Goal: Information Seeking & Learning: Learn about a topic

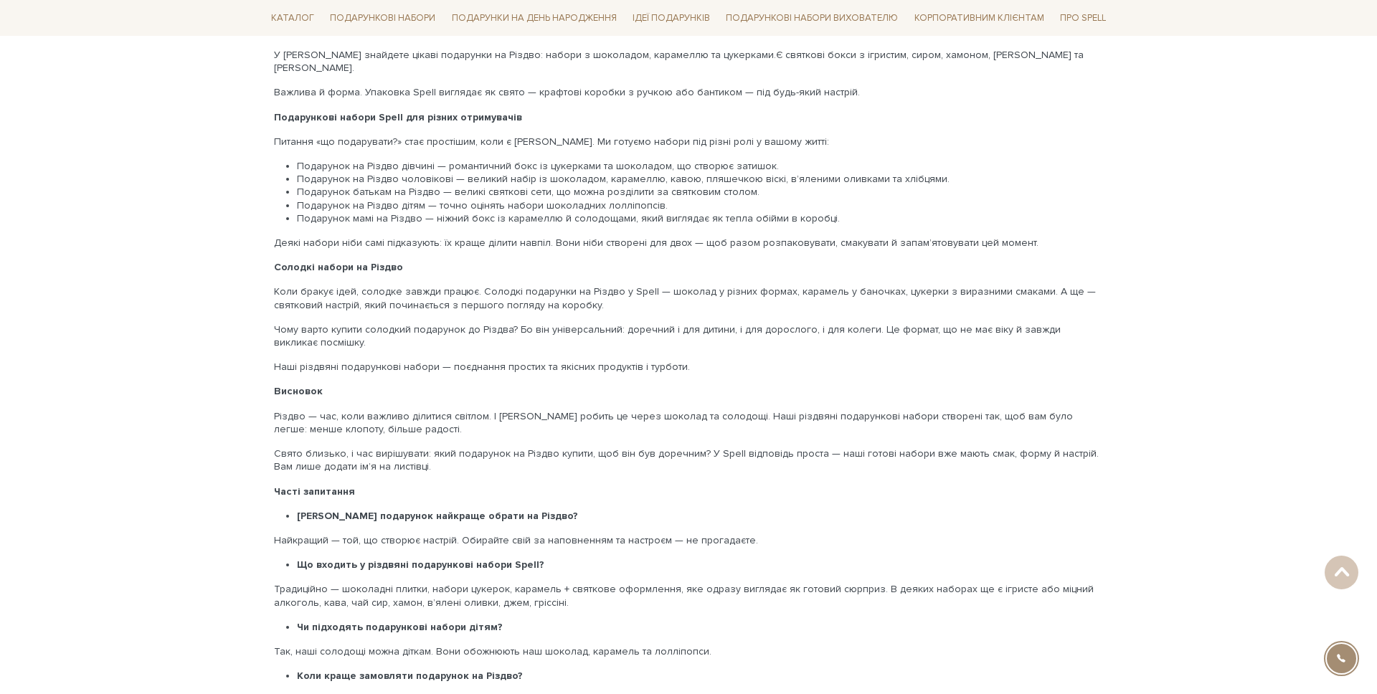
scroll to position [2456, 0]
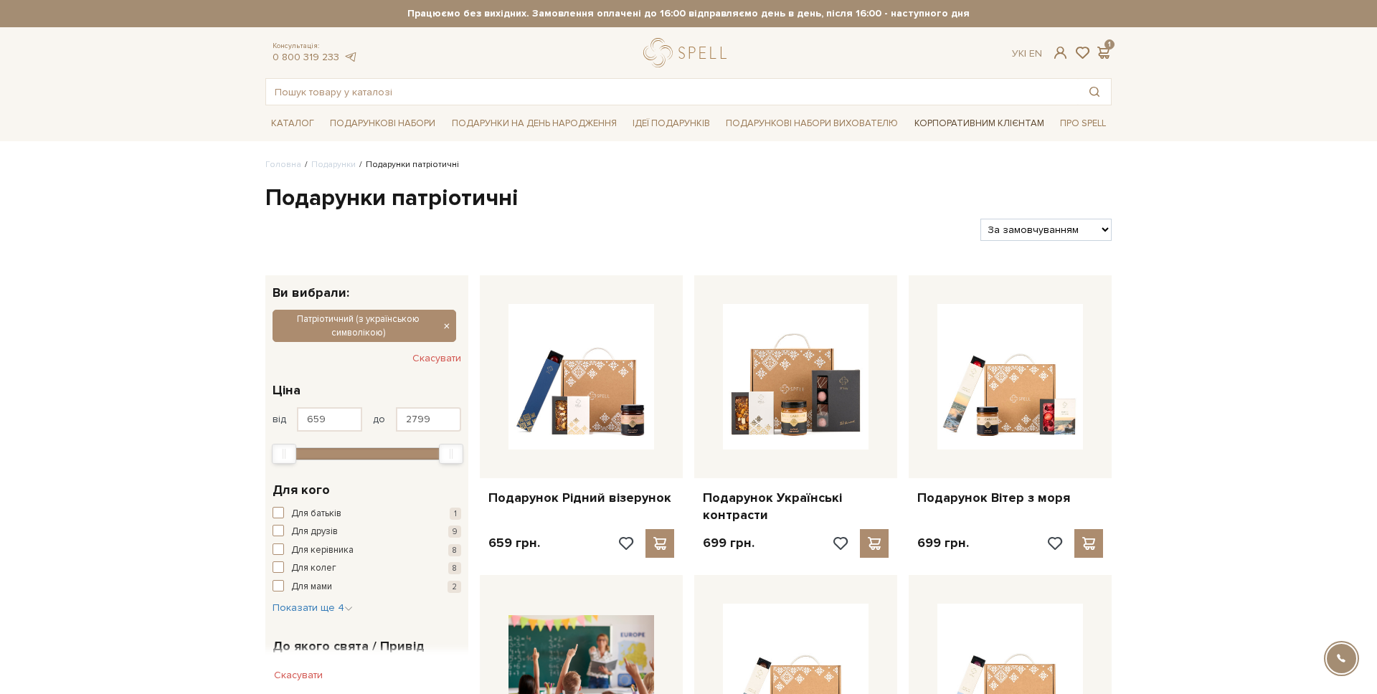
click at [974, 127] on link "Корпоративним клієнтам" at bounding box center [979, 123] width 141 height 24
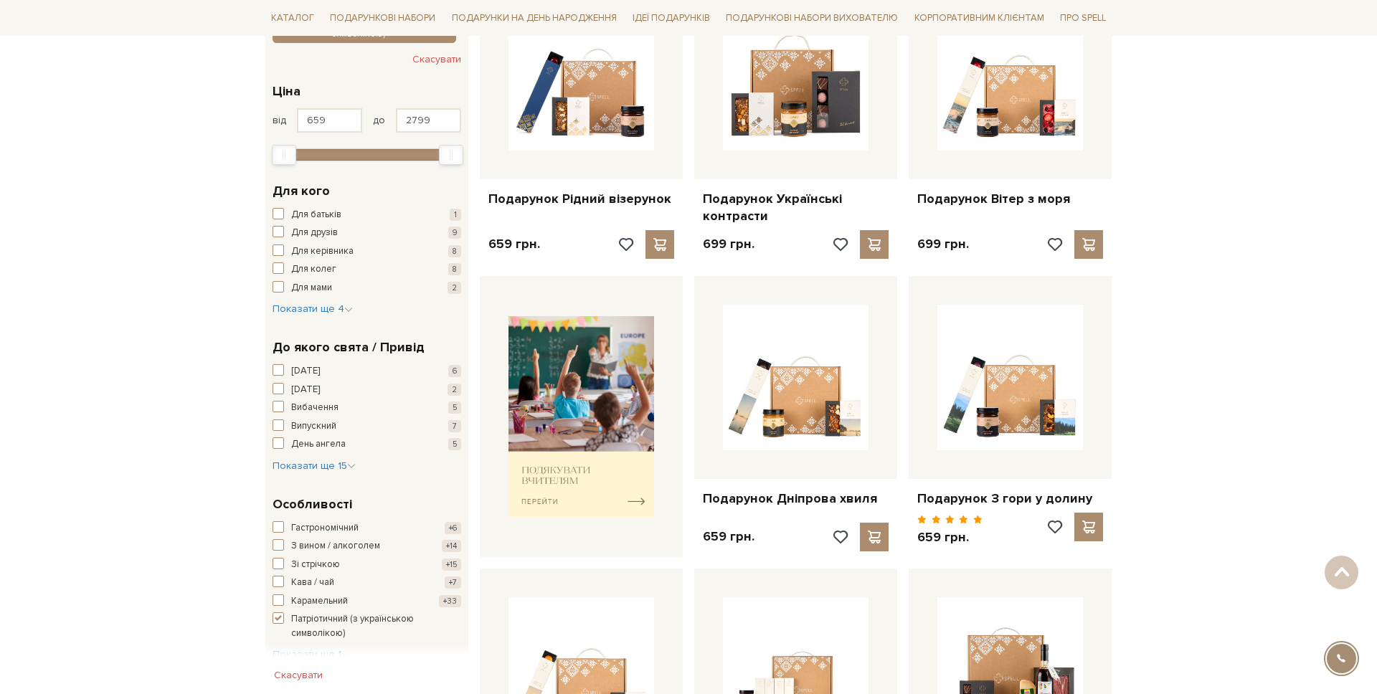
scroll to position [244, 0]
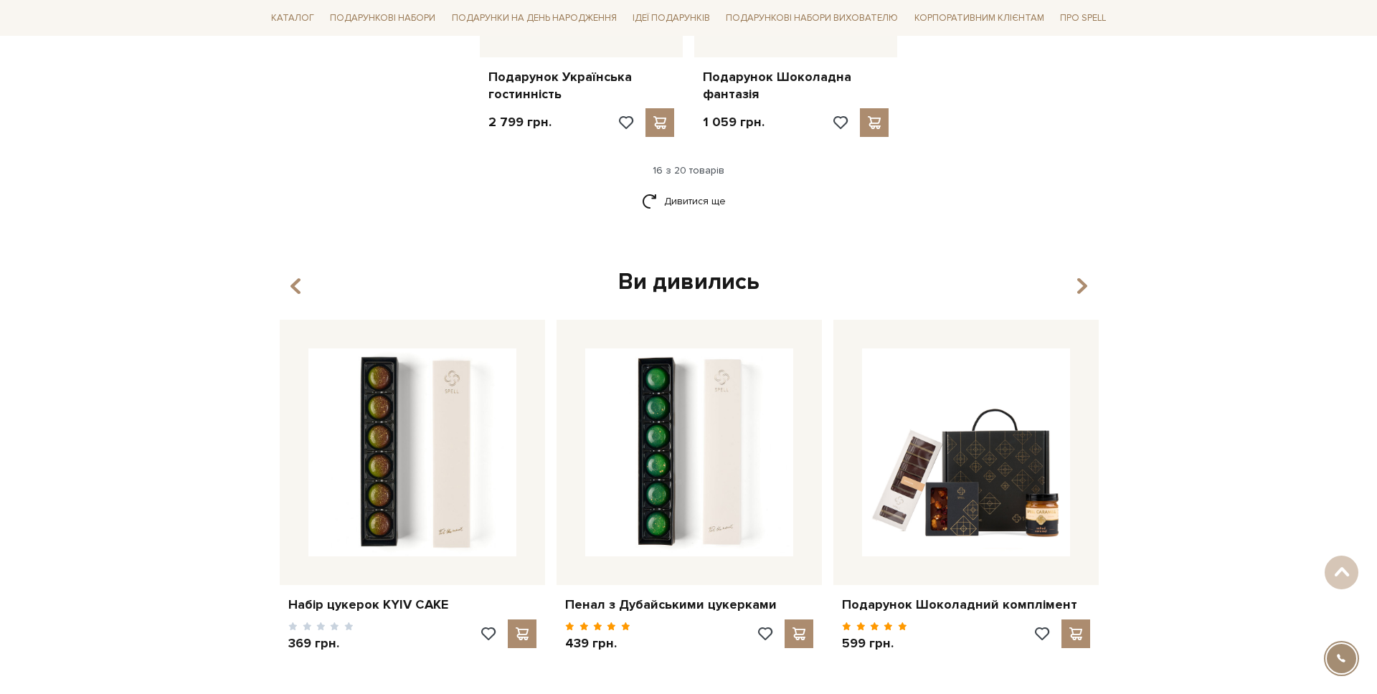
scroll to position [2847, 0]
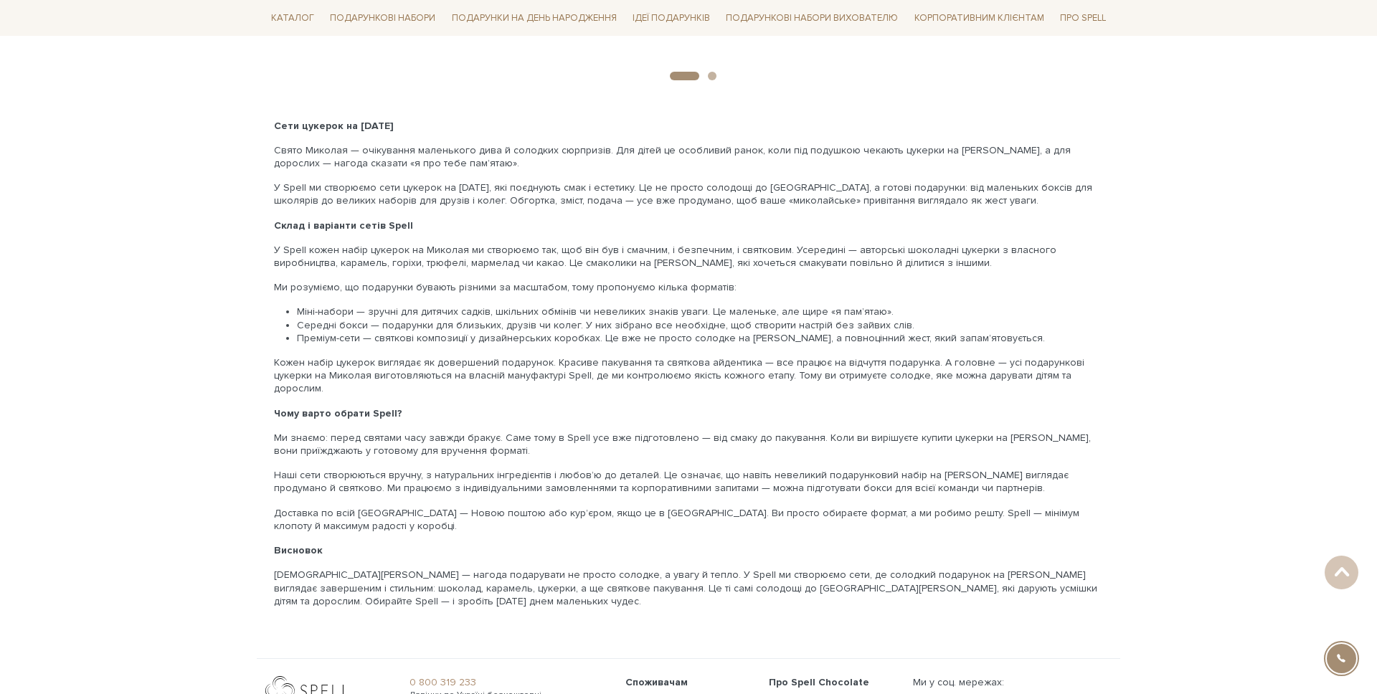
scroll to position [1946, 0]
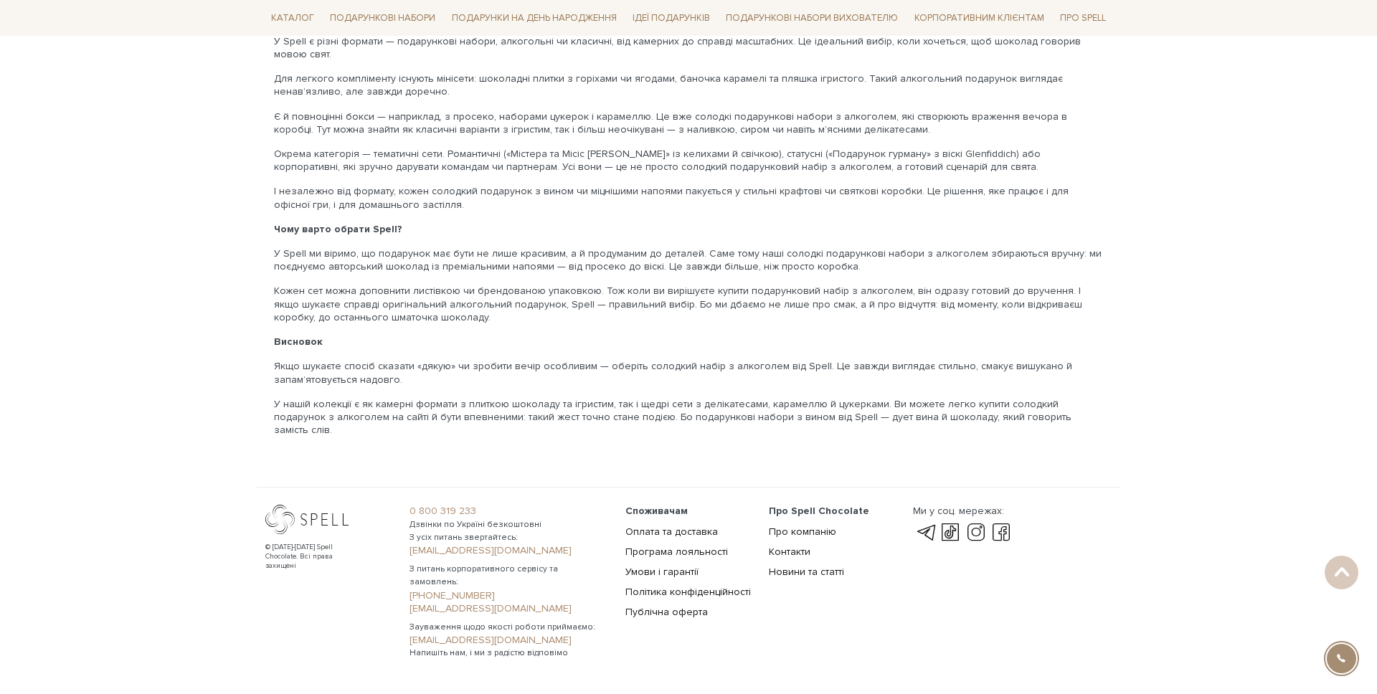
scroll to position [2850, 0]
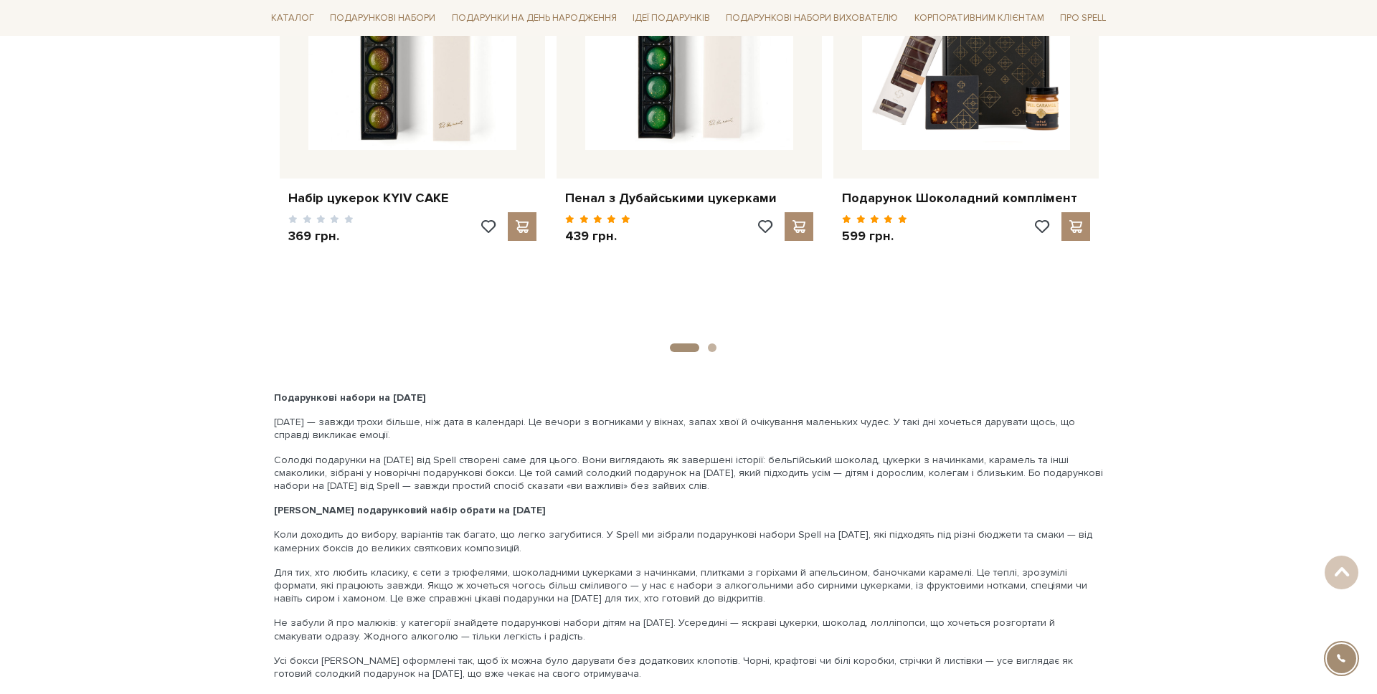
scroll to position [2804, 0]
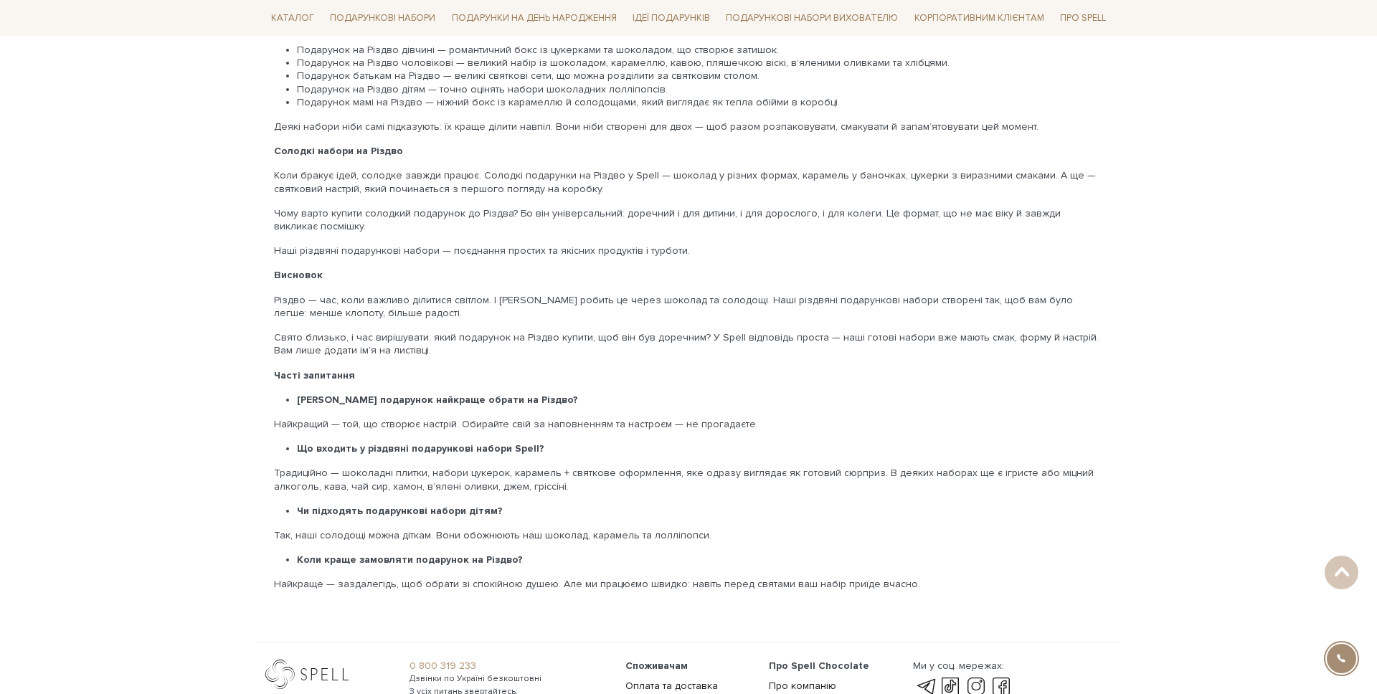
scroll to position [2749, 0]
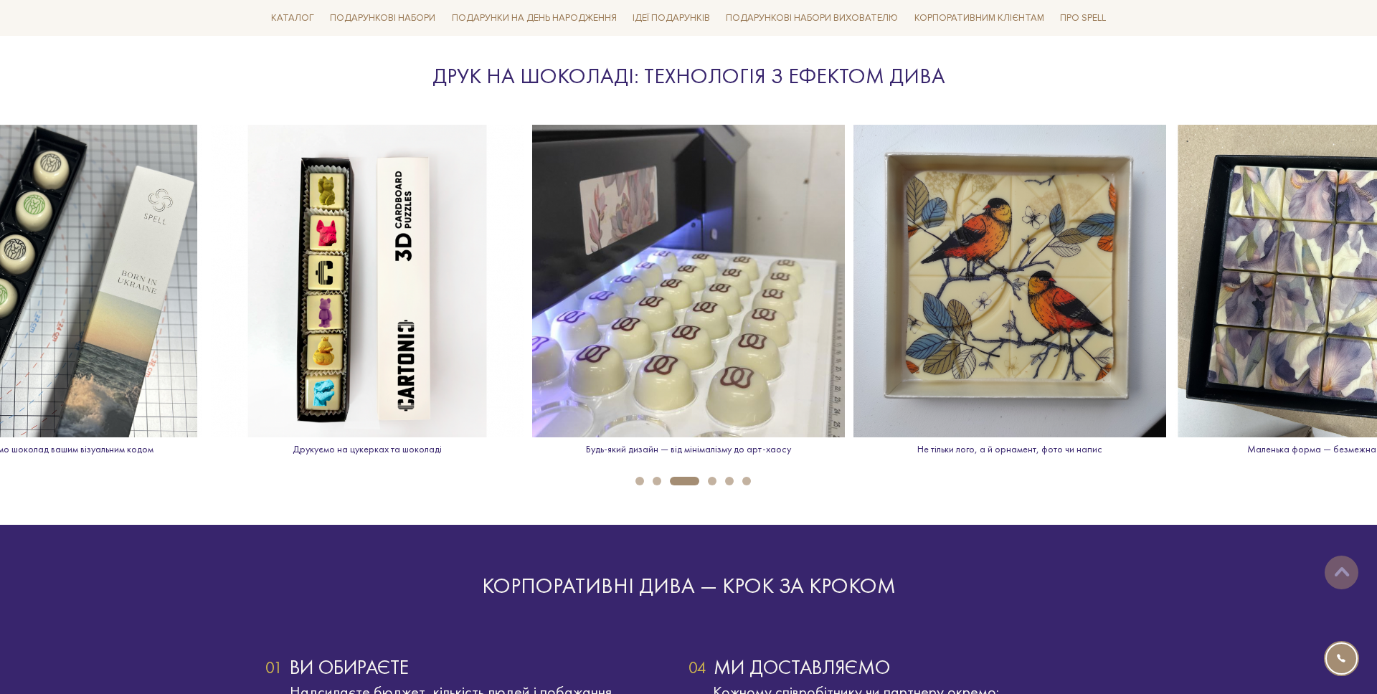
scroll to position [2091, 0]
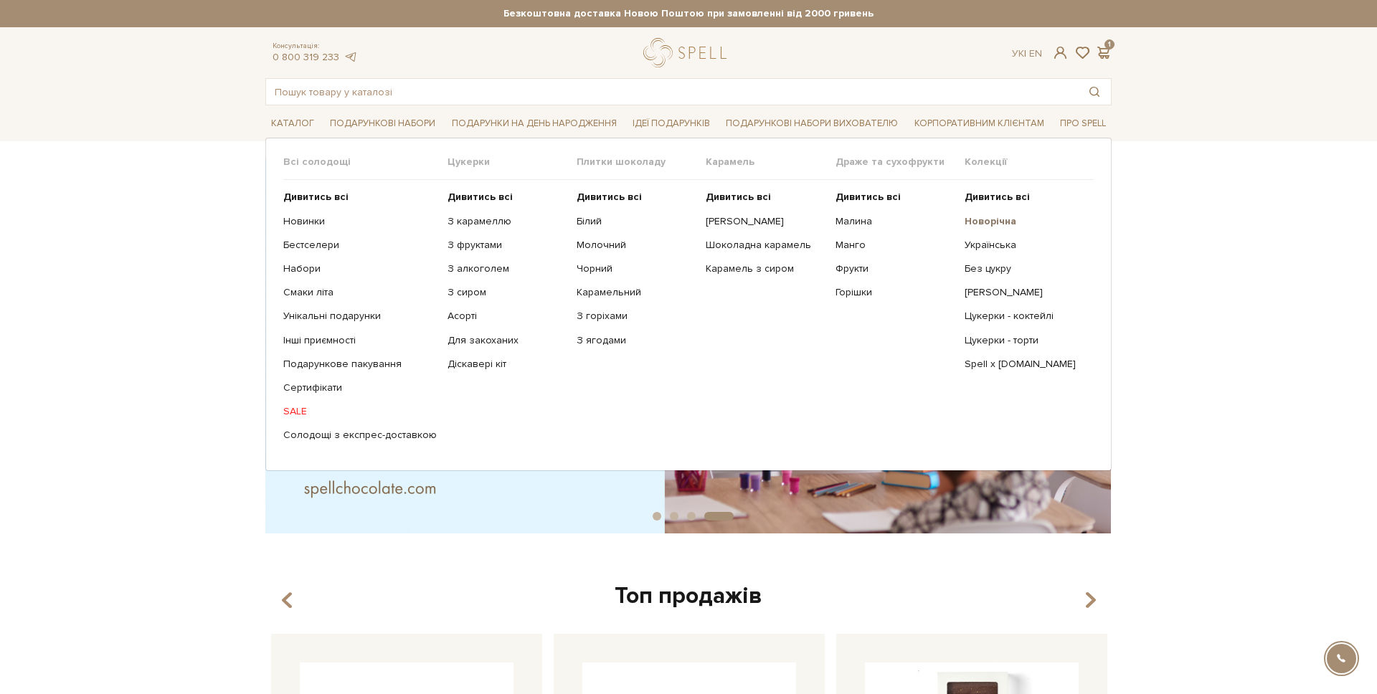
click at [972, 219] on b "Новорічна" at bounding box center [990, 221] width 52 height 12
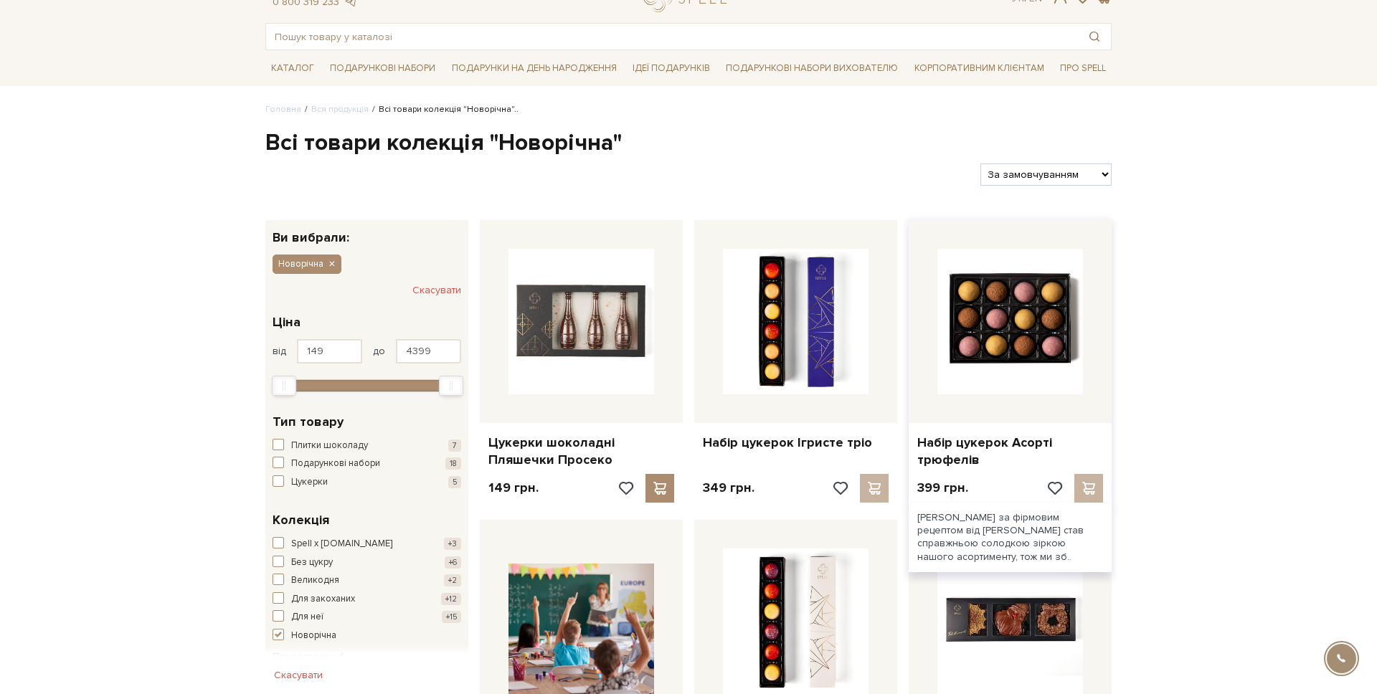
scroll to position [72, 0]
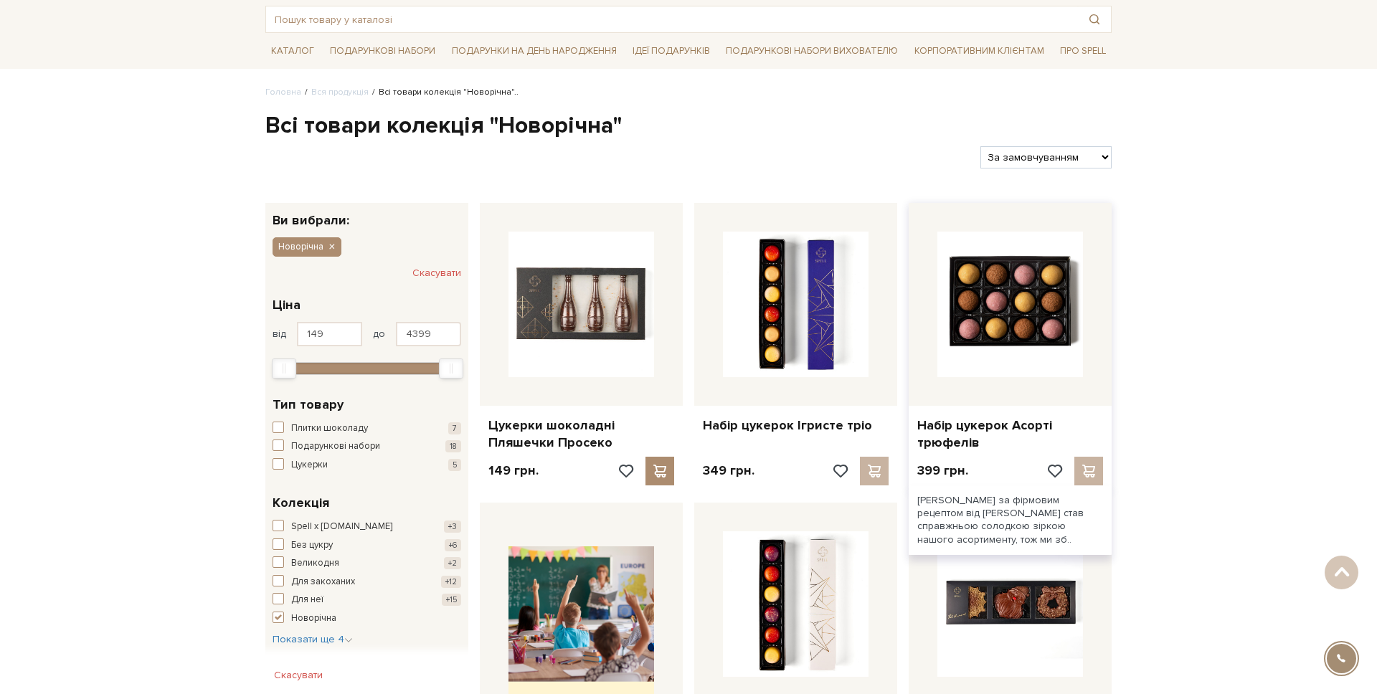
click at [976, 310] on img at bounding box center [1010, 305] width 146 height 146
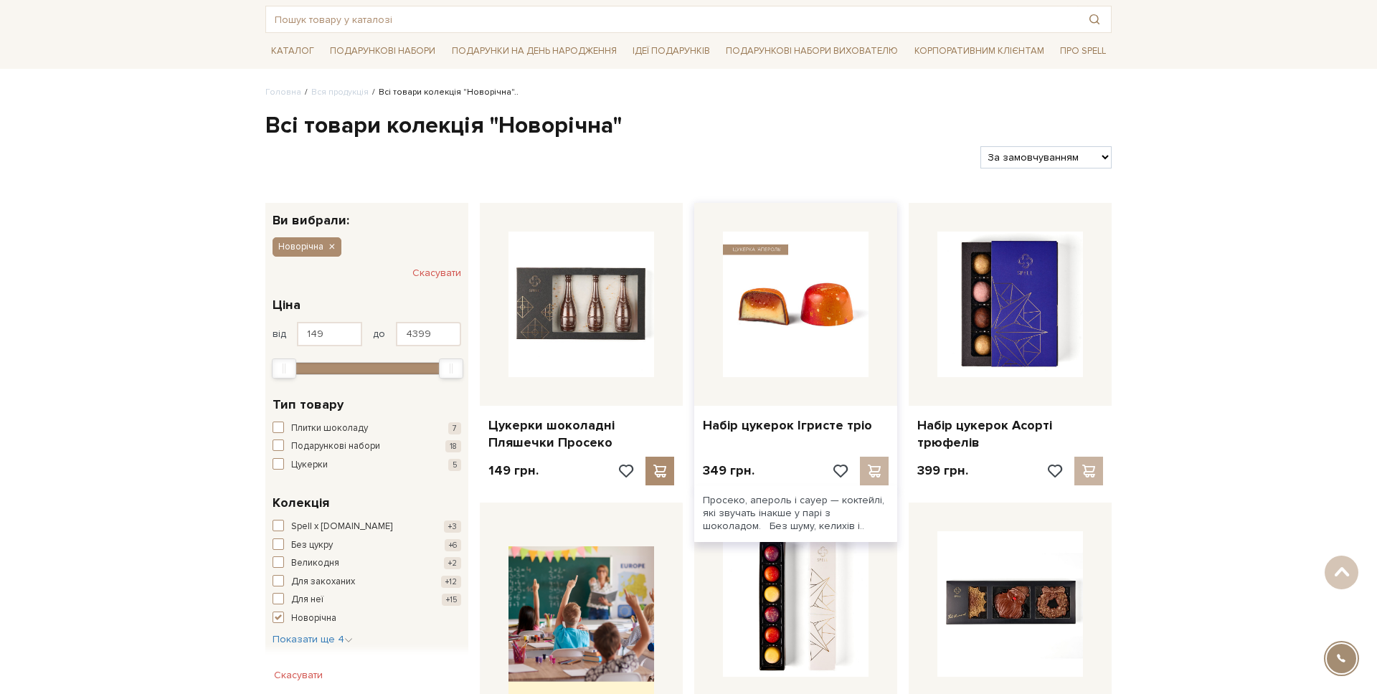
click at [809, 348] on img at bounding box center [796, 305] width 146 height 146
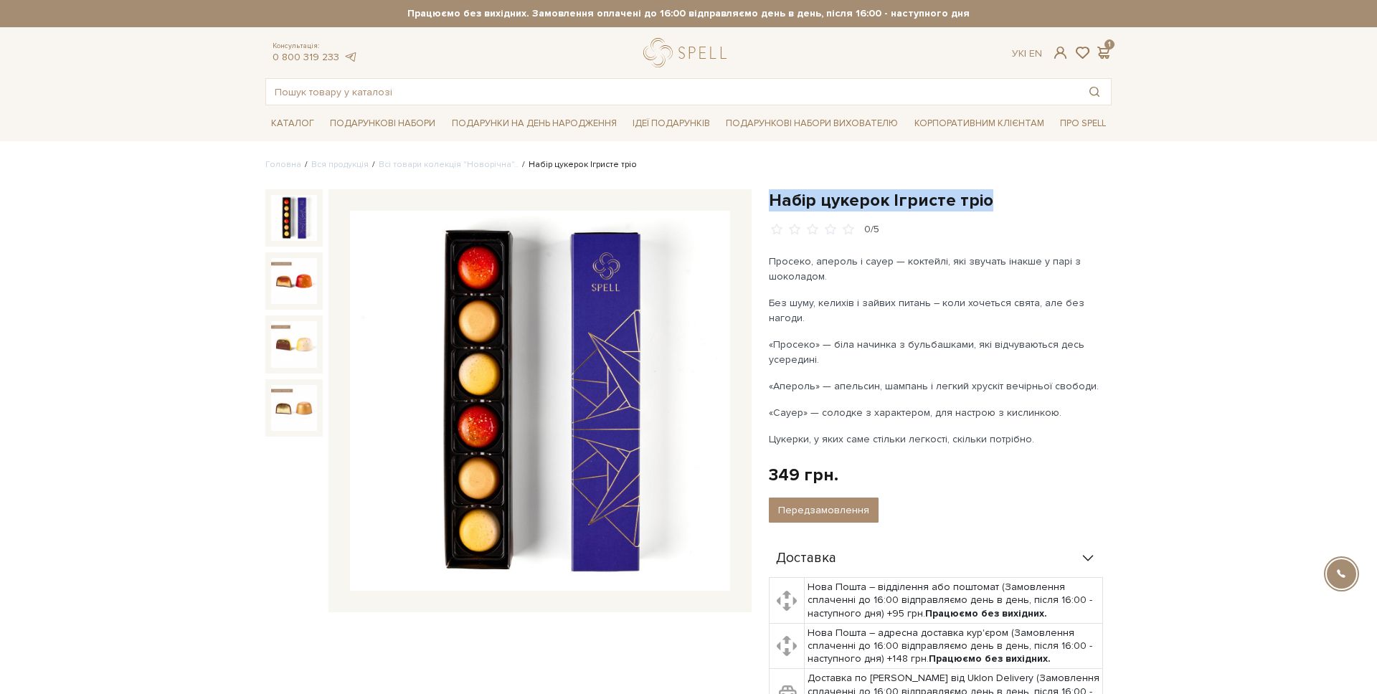
drag, startPoint x: 972, startPoint y: 206, endPoint x: 766, endPoint y: 200, distance: 205.9
click at [766, 200] on div "Набір цукерок Ігристе тріо 0/5 Просеко, апероль і сауер — коктейлі, які звучать…" at bounding box center [940, 538] width 360 height 698
copy h1 "Набір цукерок Ігристе тріо"
click at [459, 162] on link "Всі товари колекція "Новорічна".." at bounding box center [449, 164] width 140 height 11
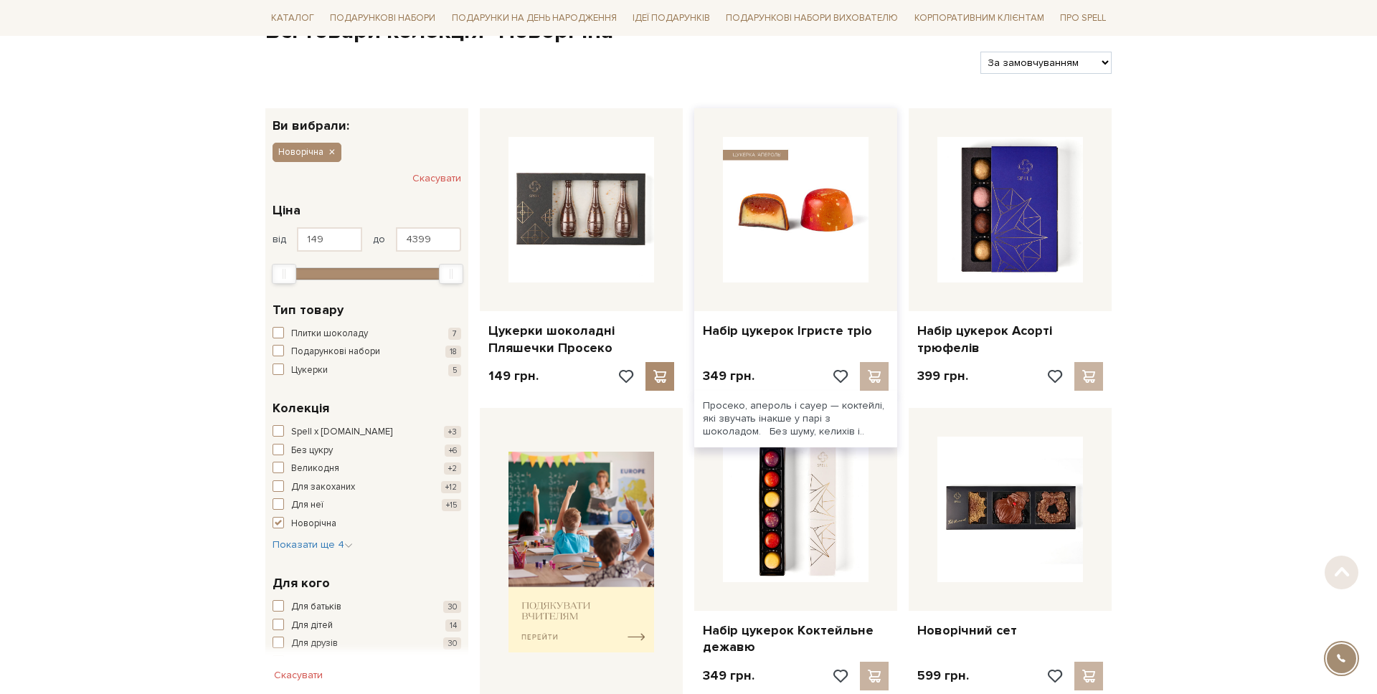
scroll to position [267, 0]
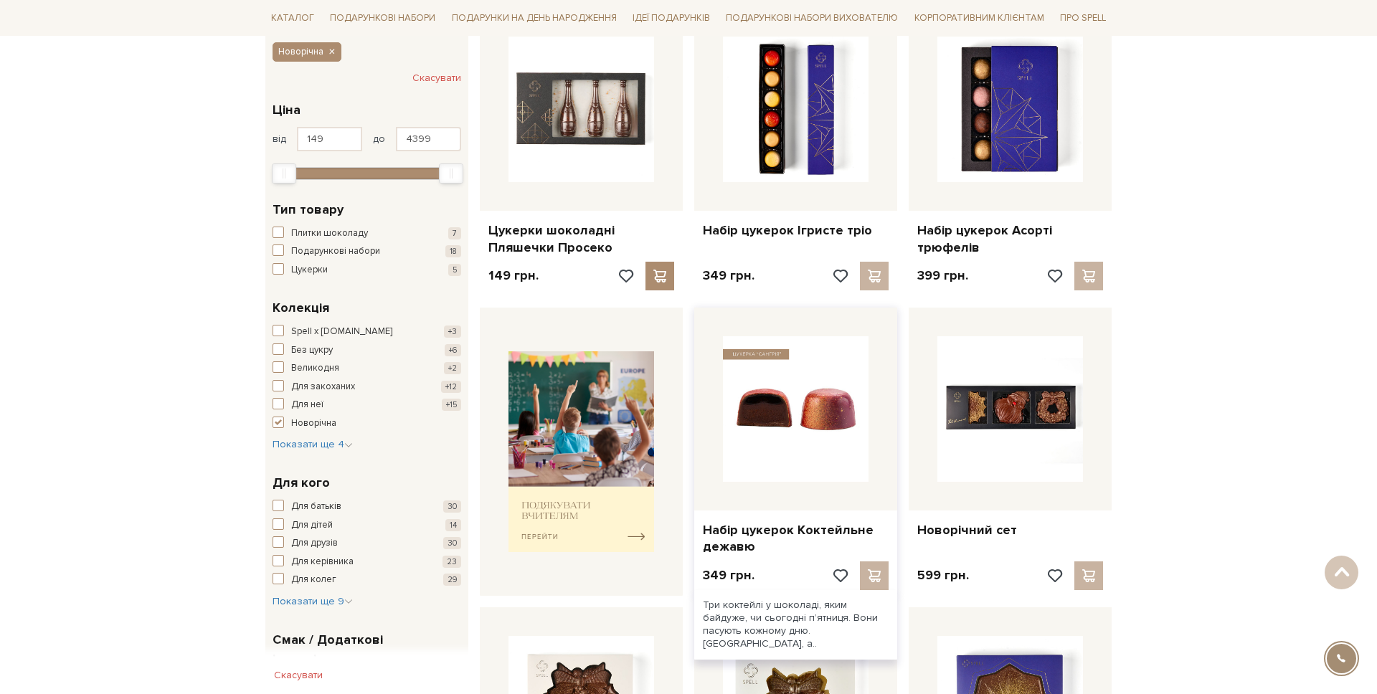
click at [781, 398] on img at bounding box center [796, 409] width 146 height 146
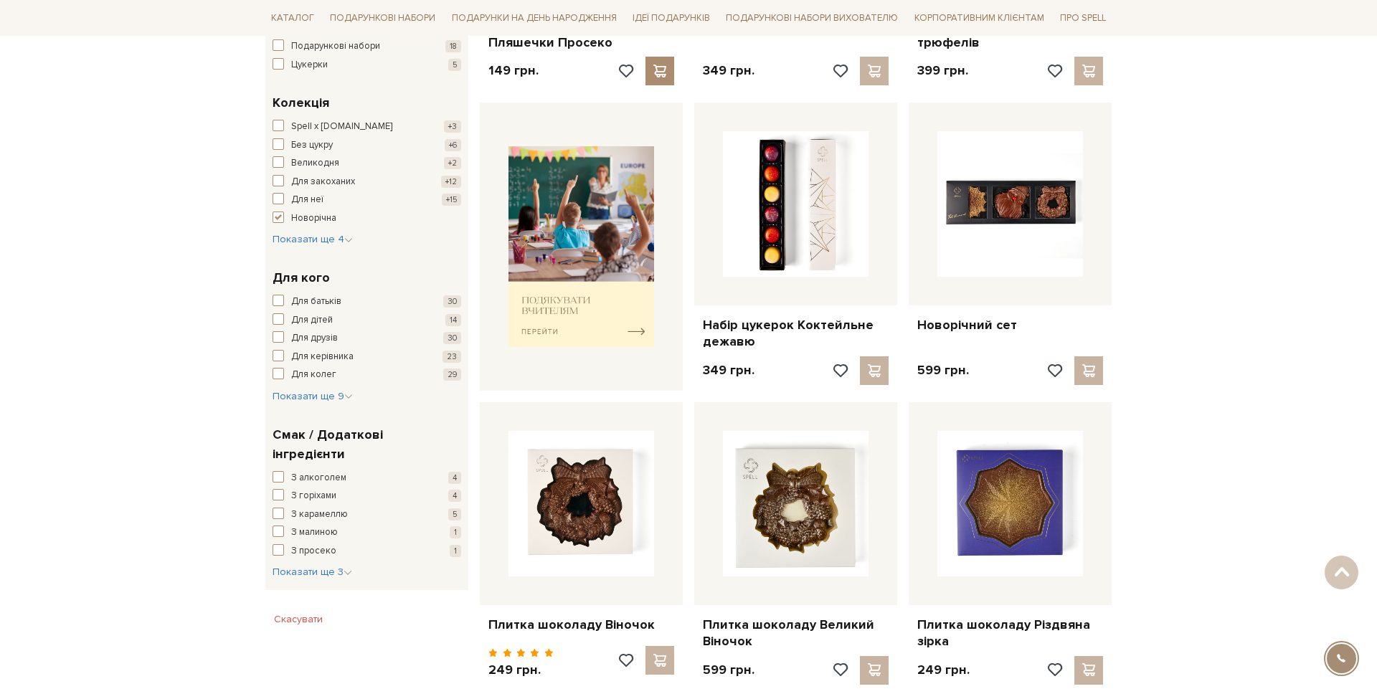
scroll to position [475, 0]
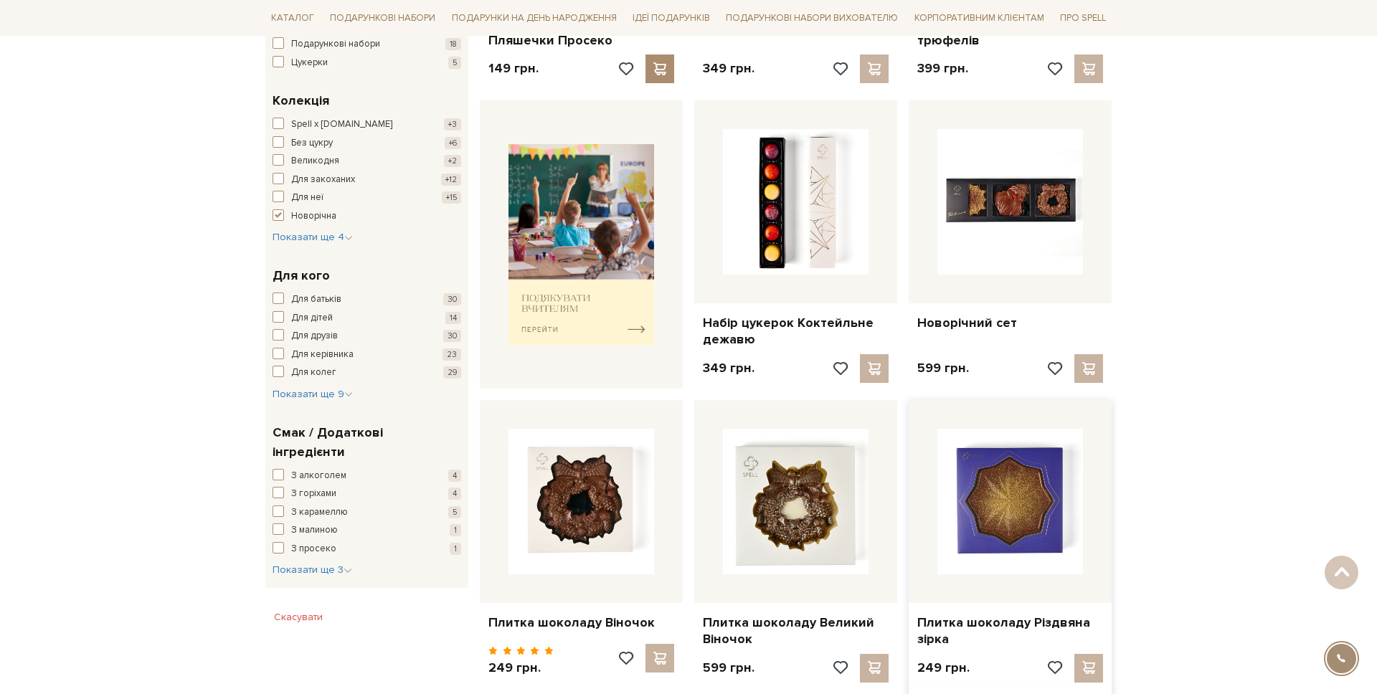
click at [998, 461] on img at bounding box center [1010, 502] width 146 height 146
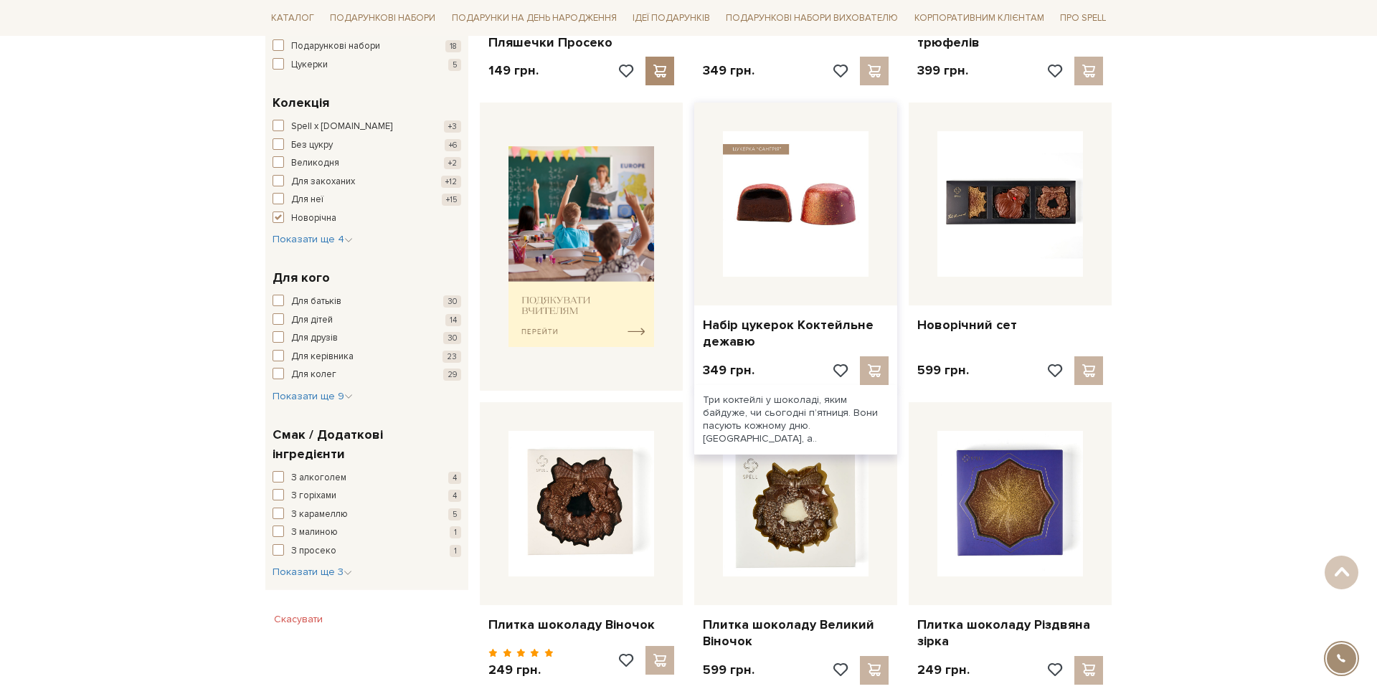
click at [768, 200] on img at bounding box center [796, 204] width 146 height 146
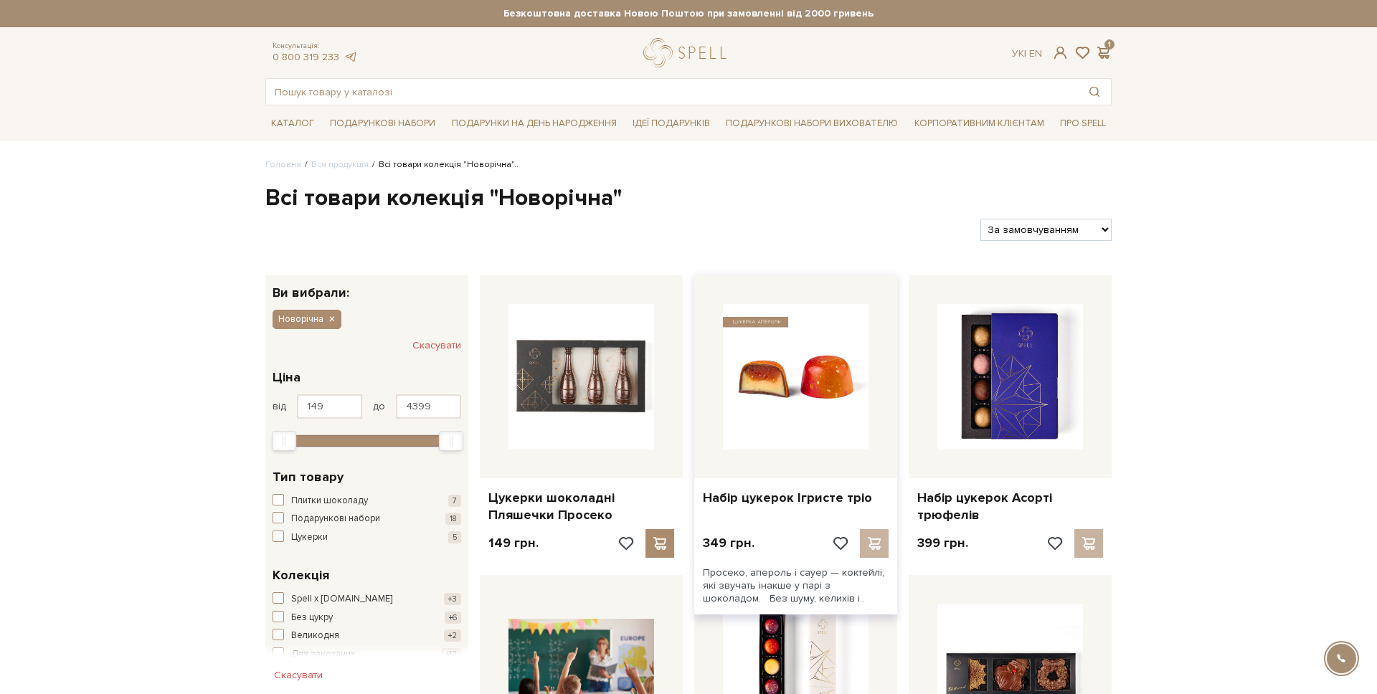
click at [742, 380] on img at bounding box center [796, 377] width 146 height 146
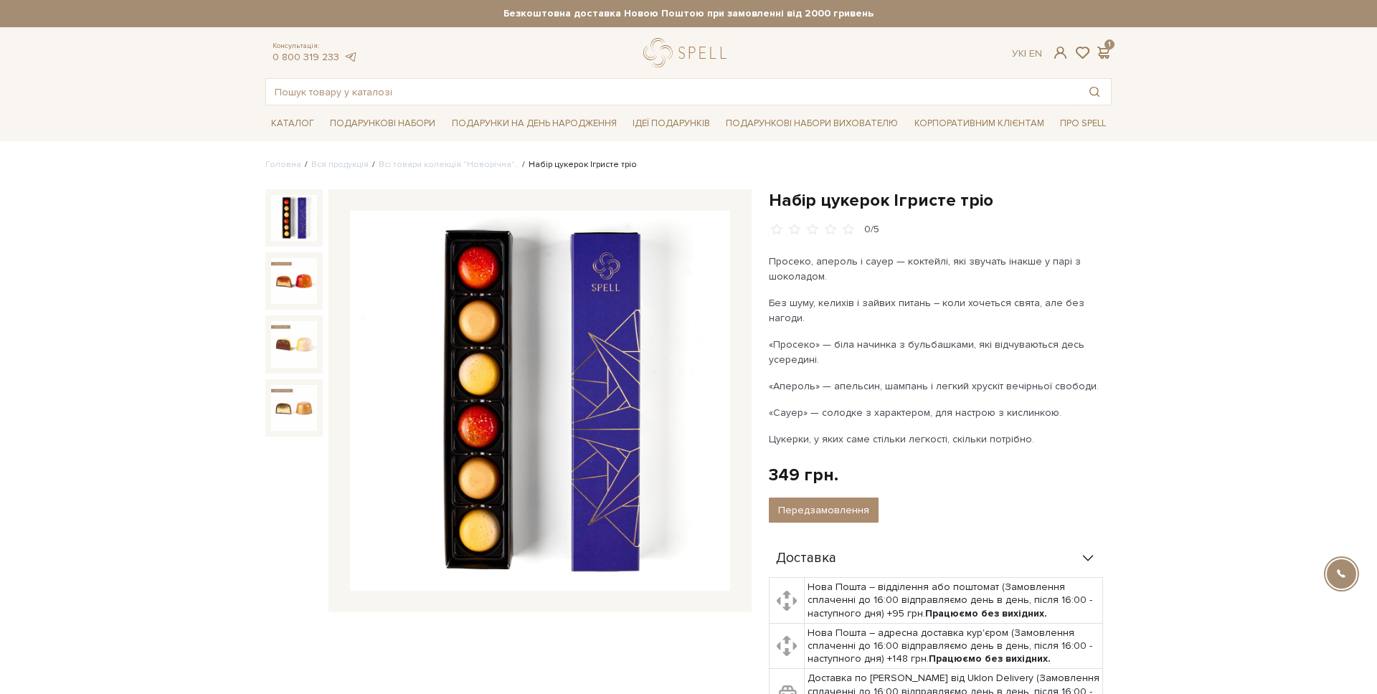
click at [170, 103] on header "Безкоштовна доставка Новою Поштою при замовленні від 2000 гривень Працюємо без …" at bounding box center [688, 52] width 1377 height 105
drag, startPoint x: 93, startPoint y: 88, endPoint x: 195, endPoint y: 98, distance: 102.3
click at [93, 88] on header "Безкоштовна доставка Новою Поштою при замовленні від 2000 гривень Працюємо без …" at bounding box center [688, 52] width 1377 height 105
click at [438, 168] on link "Всі товари колекція "Новорічна".." at bounding box center [449, 164] width 140 height 11
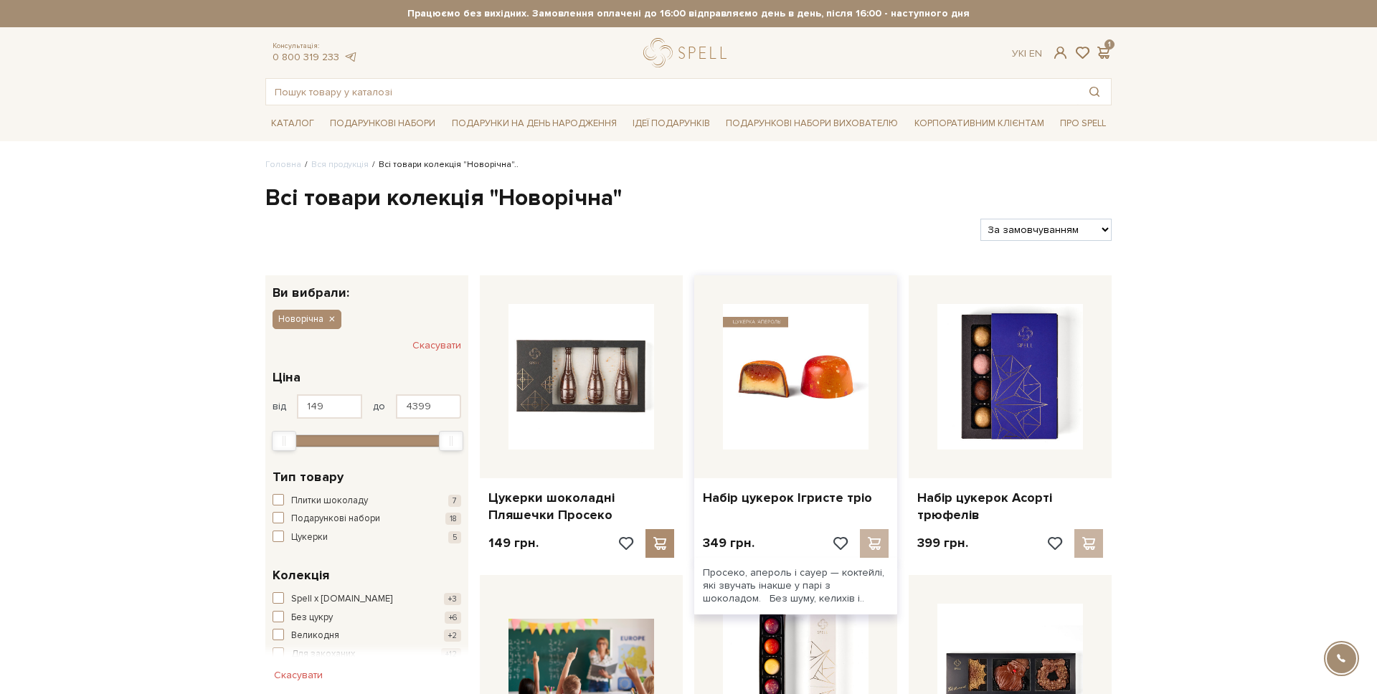
click at [806, 379] on img at bounding box center [796, 377] width 146 height 146
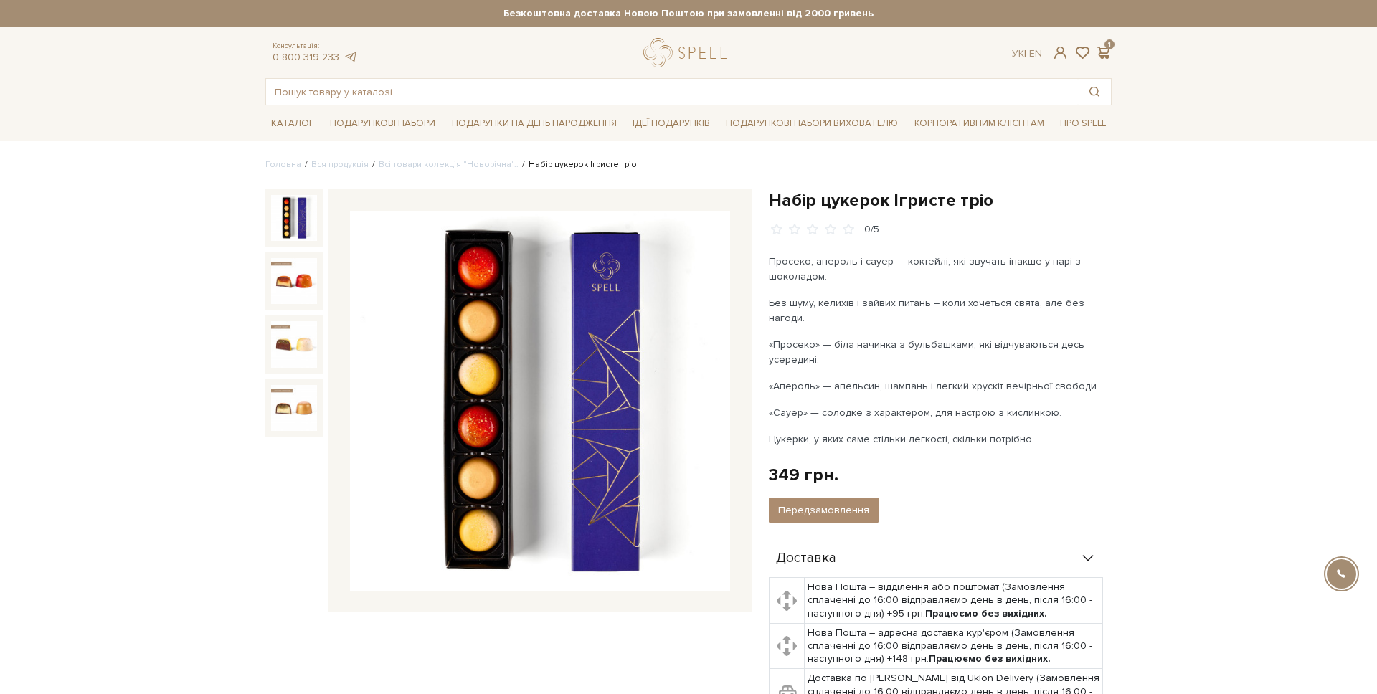
scroll to position [4, 0]
